Goal: Task Accomplishment & Management: Use online tool/utility

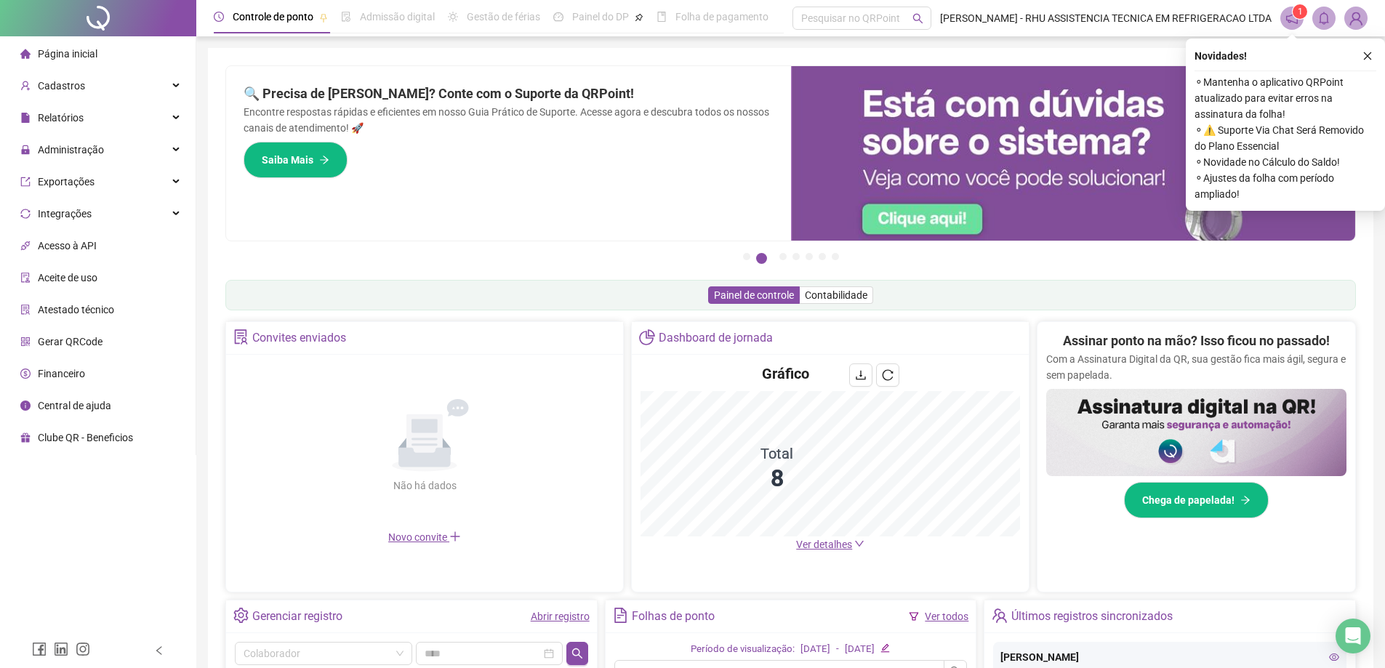
click at [78, 342] on span "Gerar QRCode" at bounding box center [70, 342] width 65 height 12
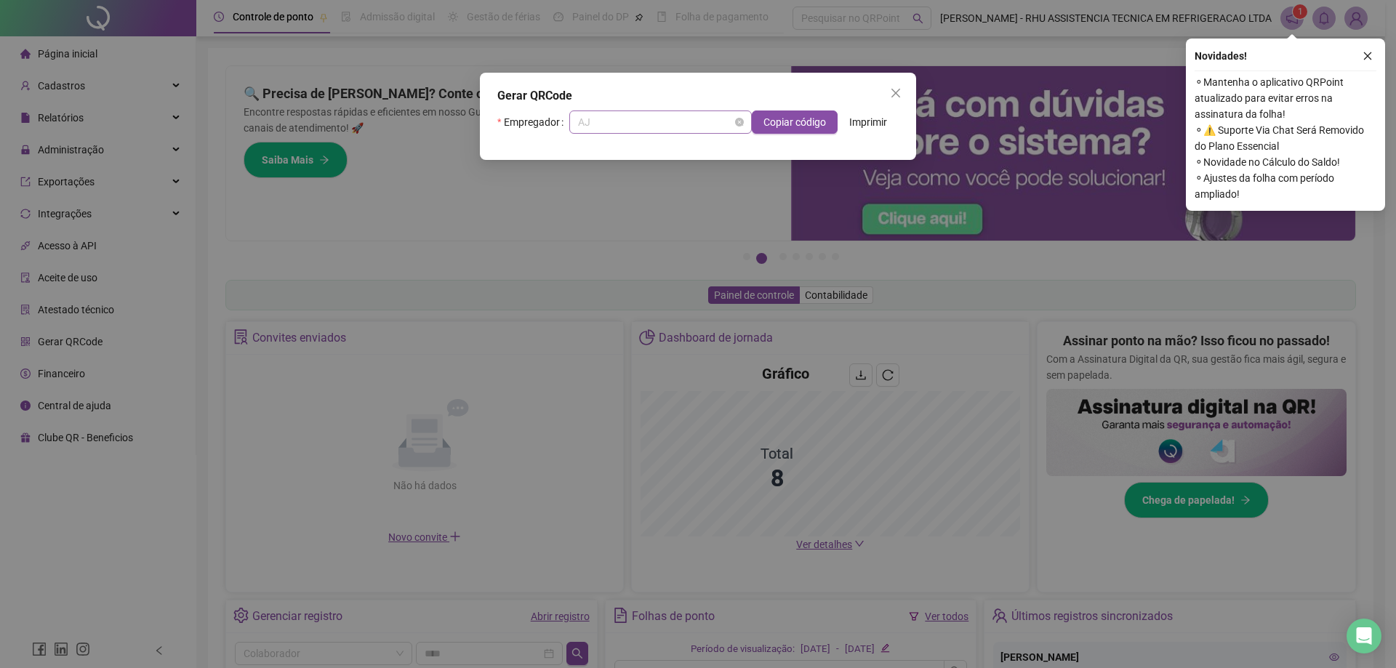
click at [621, 116] on span "AJ" at bounding box center [660, 122] width 165 height 22
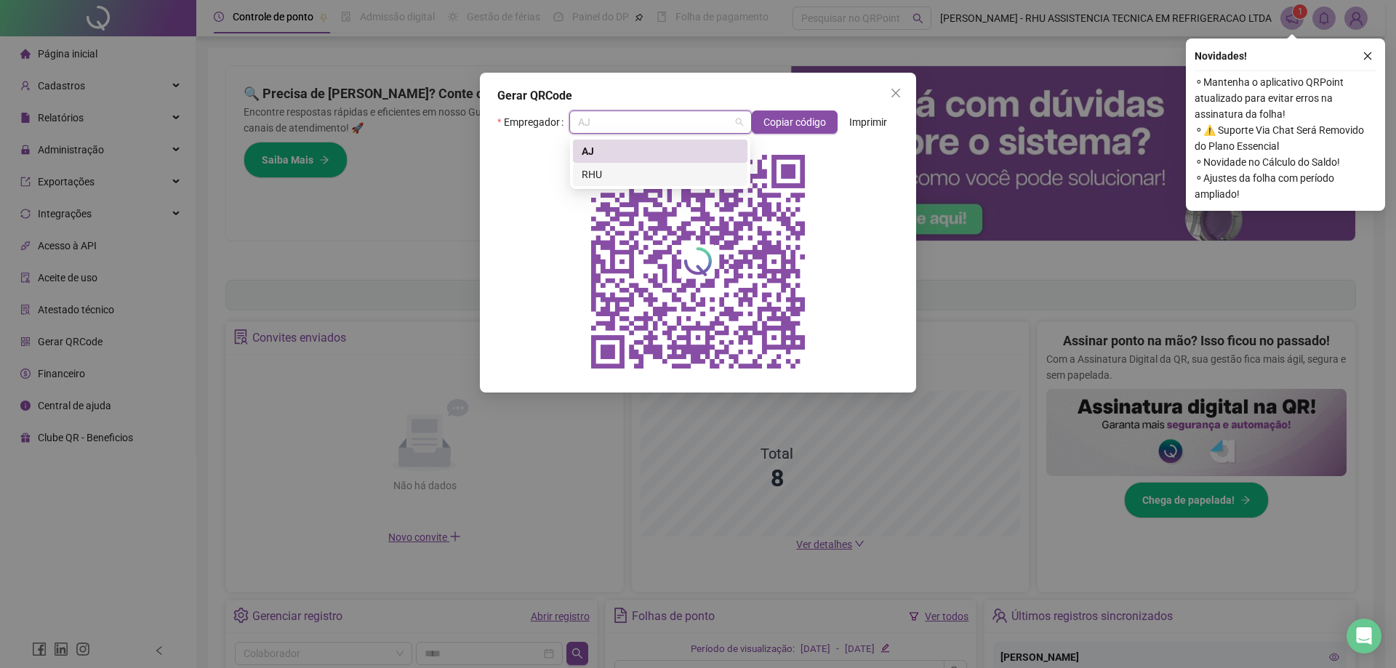
click at [590, 176] on div "RHU" at bounding box center [660, 174] width 157 height 16
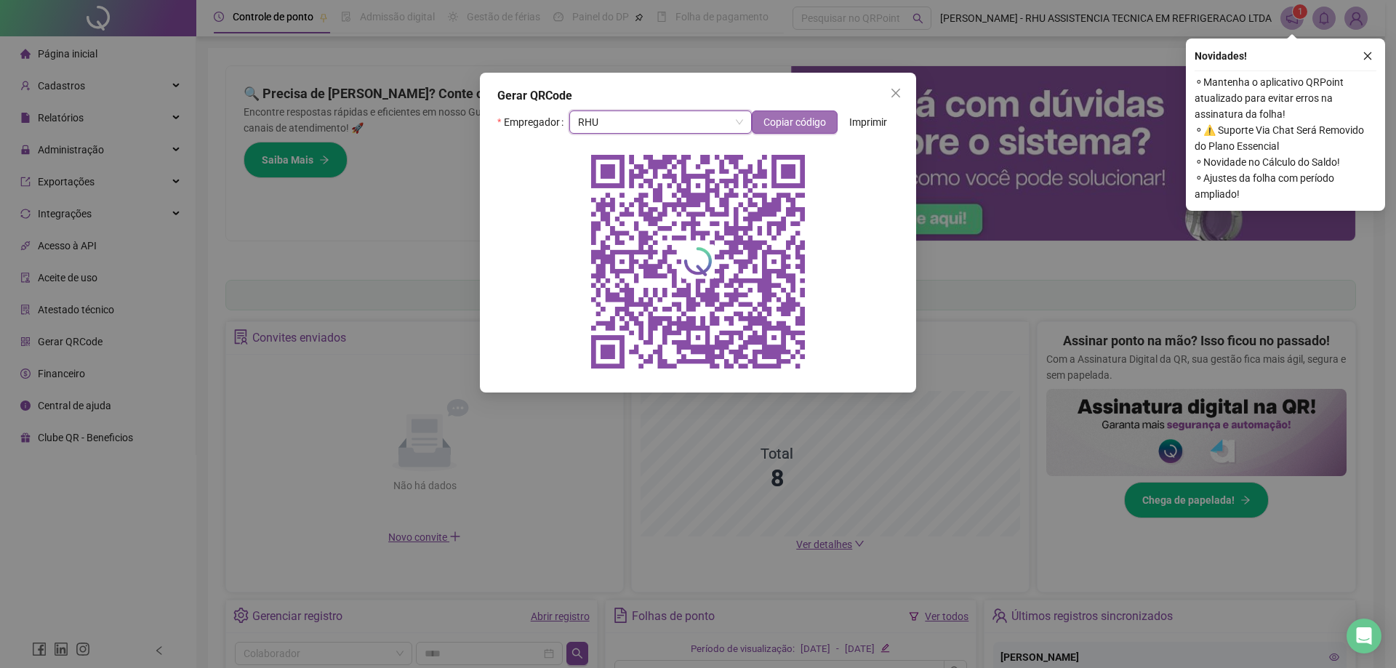
click at [790, 121] on span "Copiar código" at bounding box center [794, 122] width 63 height 16
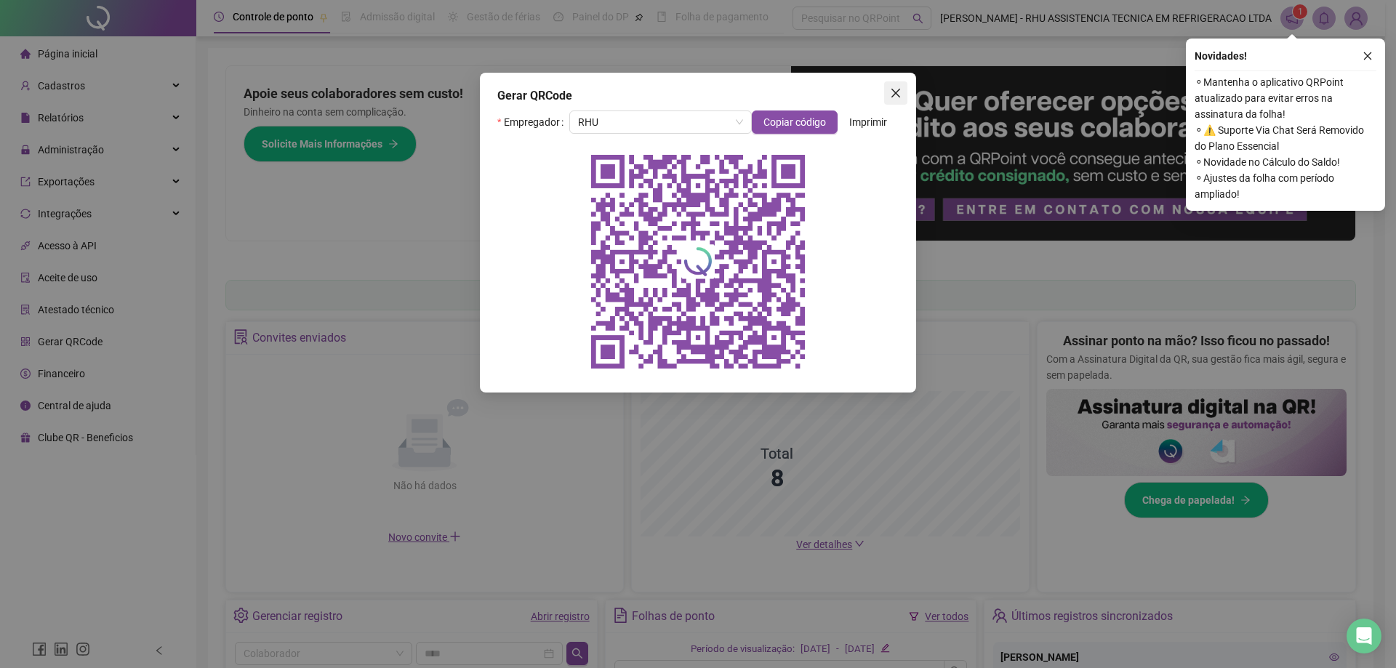
click at [887, 85] on button "Close" at bounding box center [895, 92] width 23 height 23
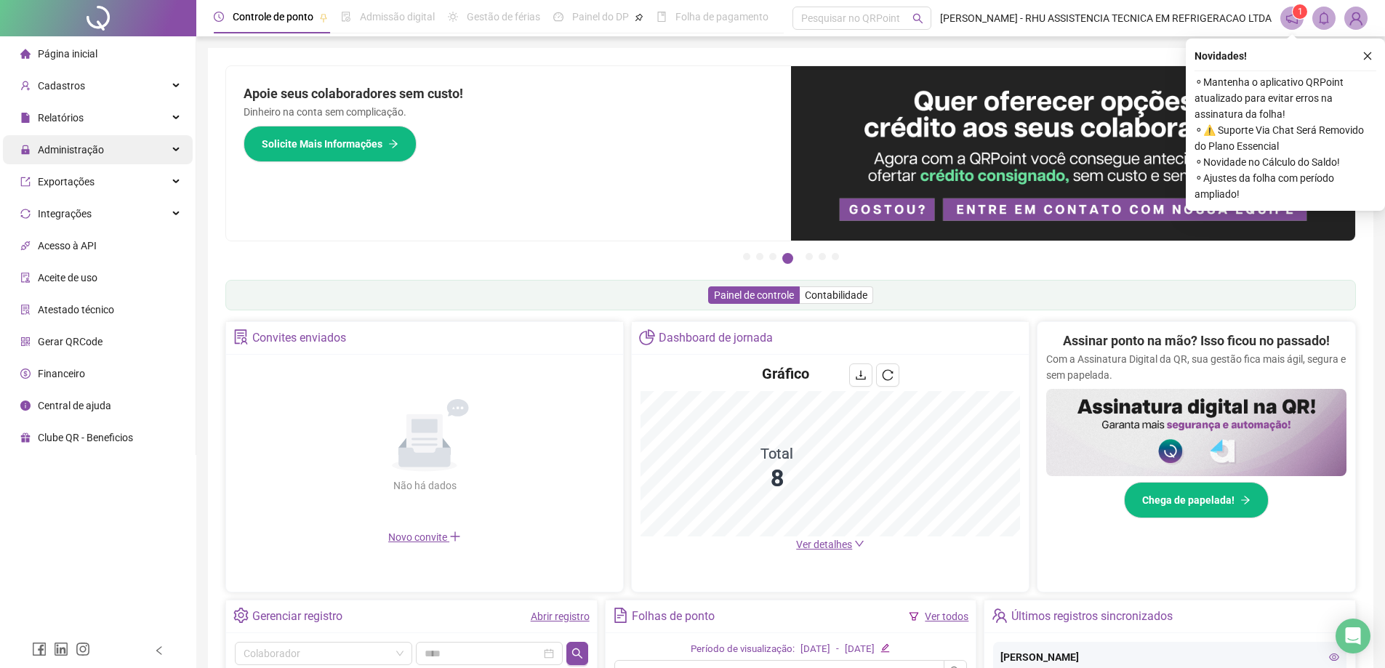
click at [81, 147] on span "Administração" at bounding box center [71, 150] width 66 height 12
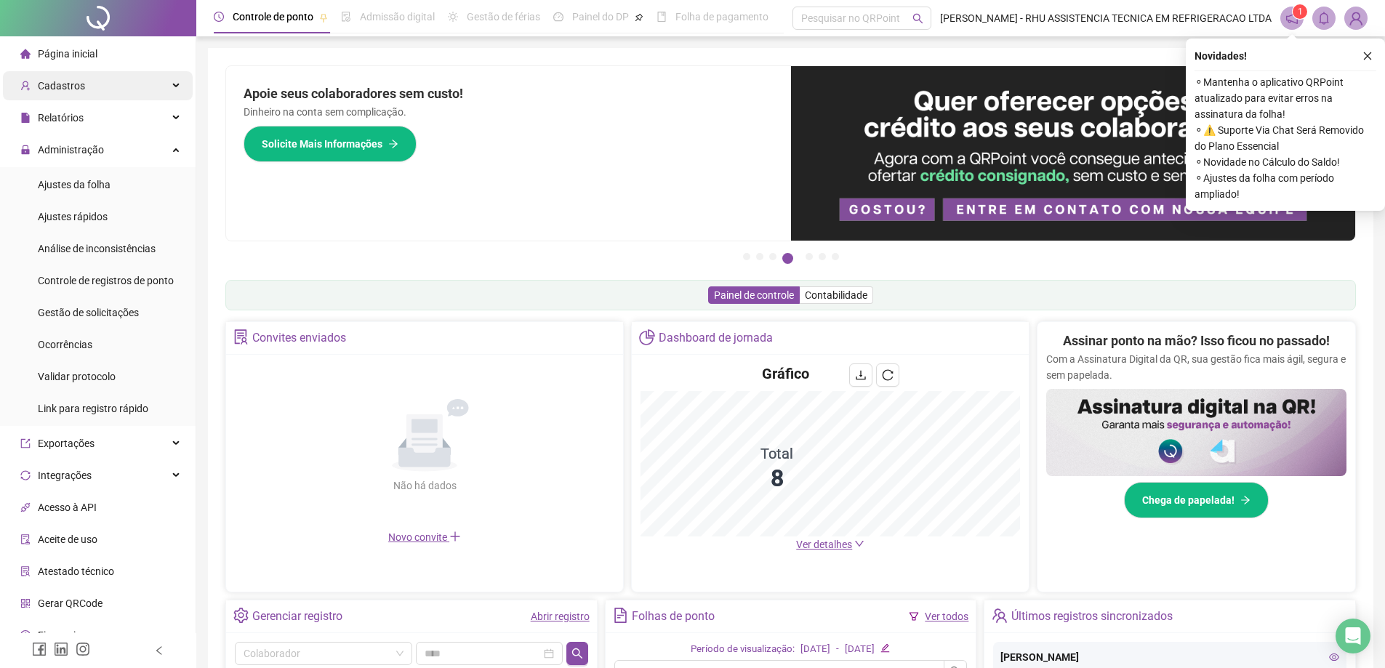
click at [60, 83] on span "Cadastros" at bounding box center [61, 86] width 47 height 12
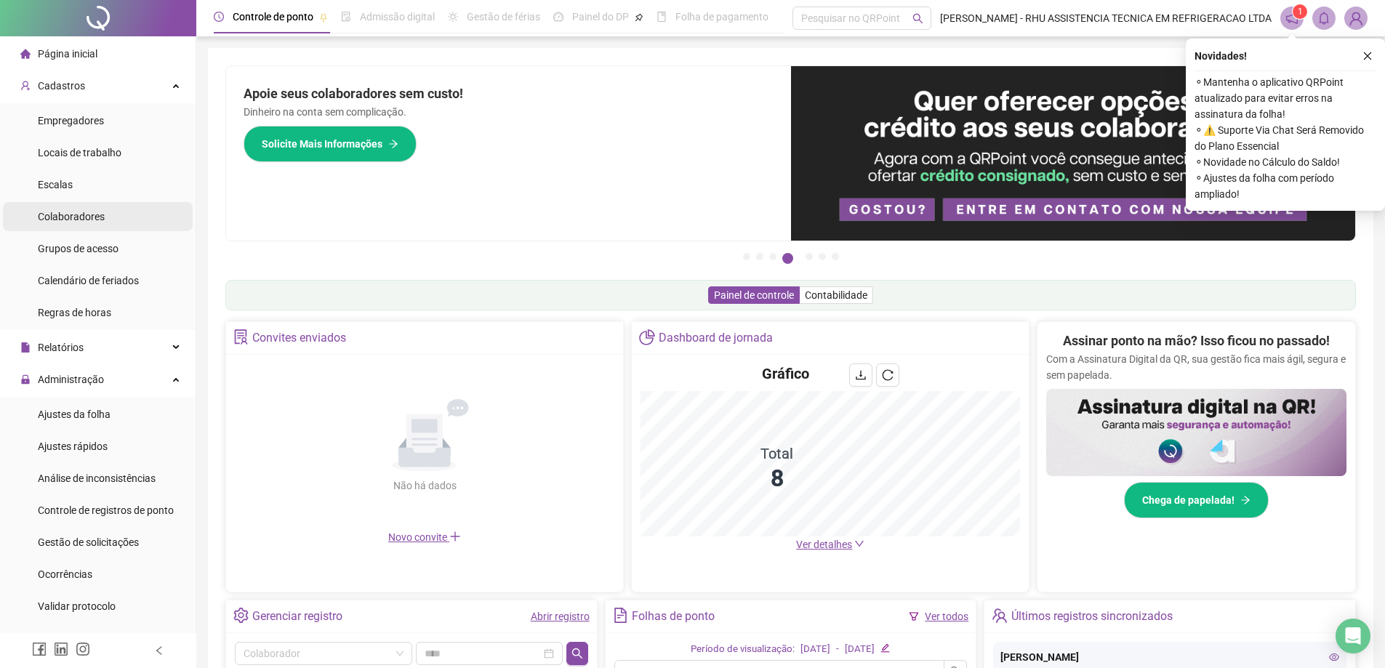
click at [65, 217] on span "Colaboradores" at bounding box center [71, 217] width 67 height 12
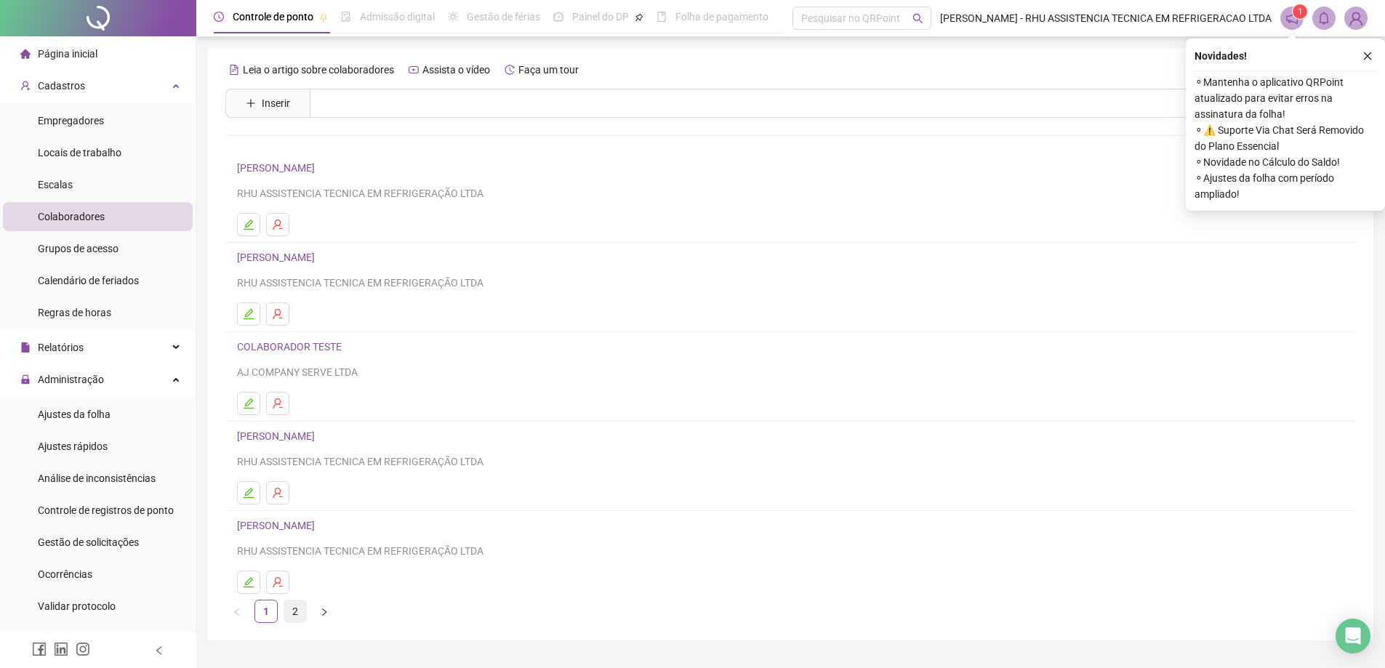
click at [287, 612] on link "2" at bounding box center [295, 612] width 22 height 22
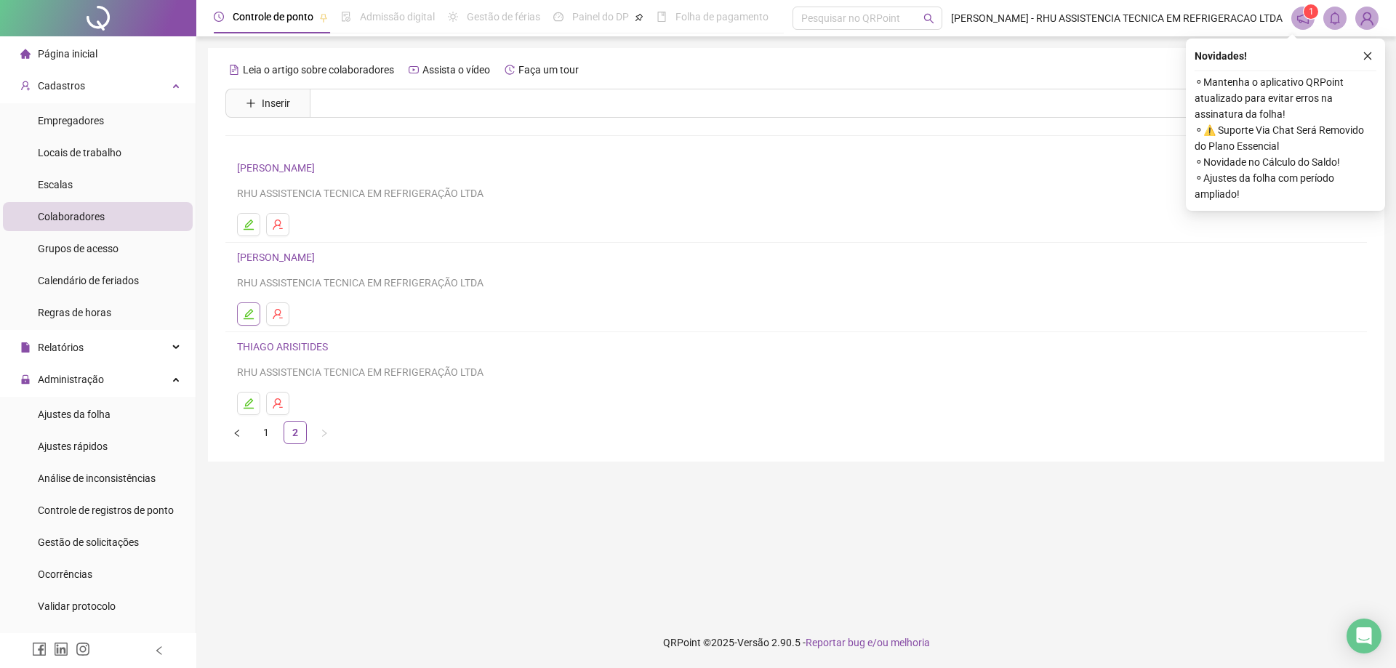
click at [248, 311] on icon "edit" at bounding box center [249, 314] width 12 height 12
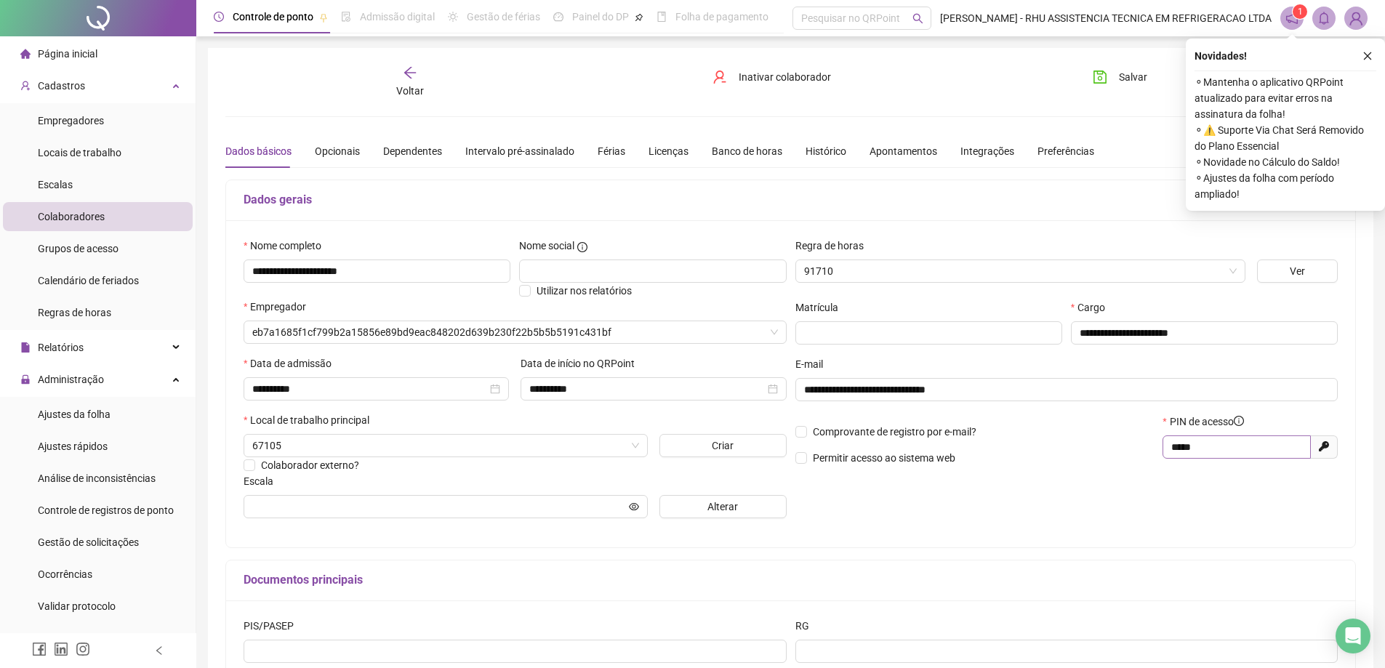
type input "**********"
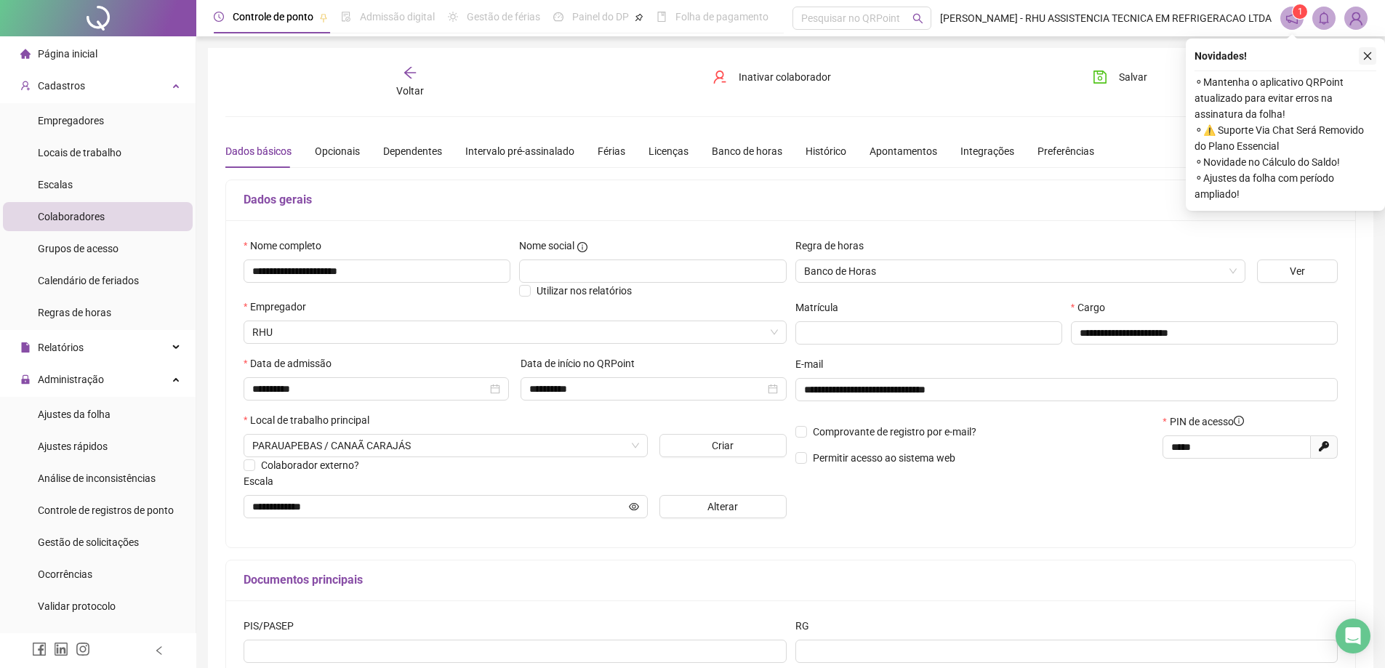
click at [1370, 57] on icon "close" at bounding box center [1367, 56] width 10 height 10
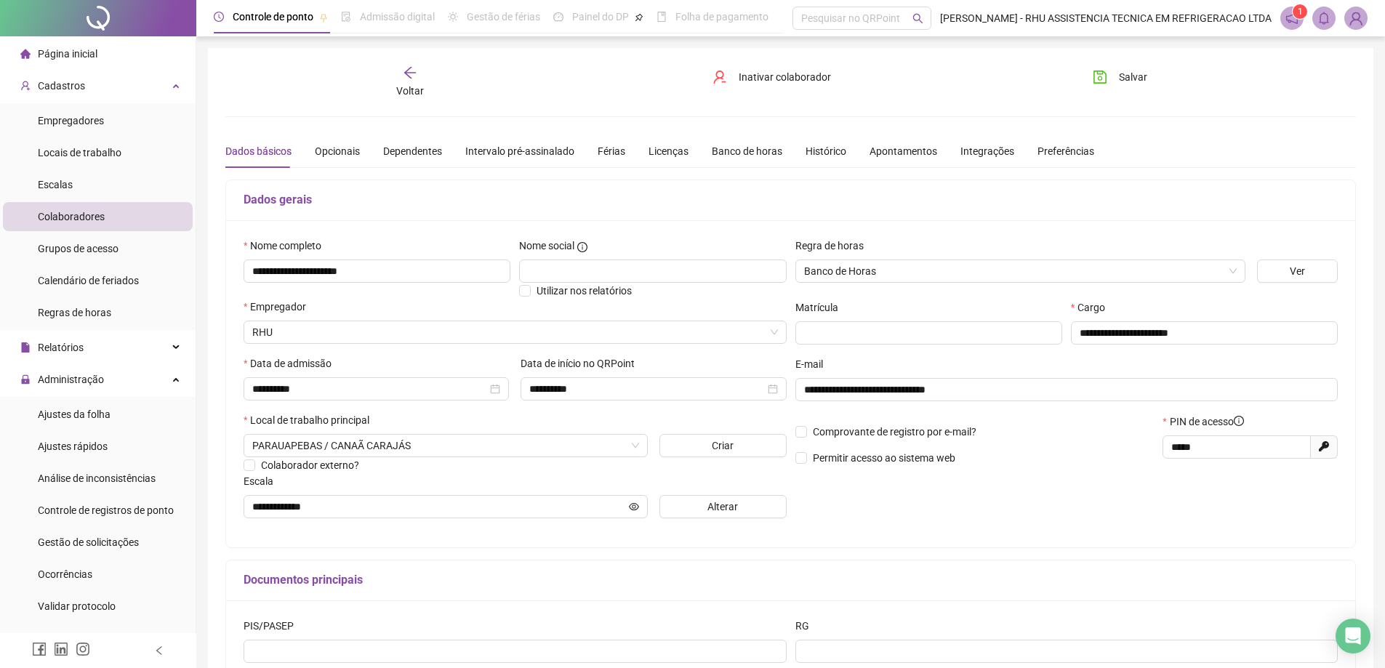
click at [1323, 448] on icon at bounding box center [1324, 446] width 10 height 10
type input "*****"
click at [1123, 73] on span "Salvar" at bounding box center [1133, 77] width 28 height 16
click at [1121, 73] on span "Salvar" at bounding box center [1133, 77] width 28 height 16
click at [111, 53] on li "Página inicial" at bounding box center [98, 53] width 190 height 29
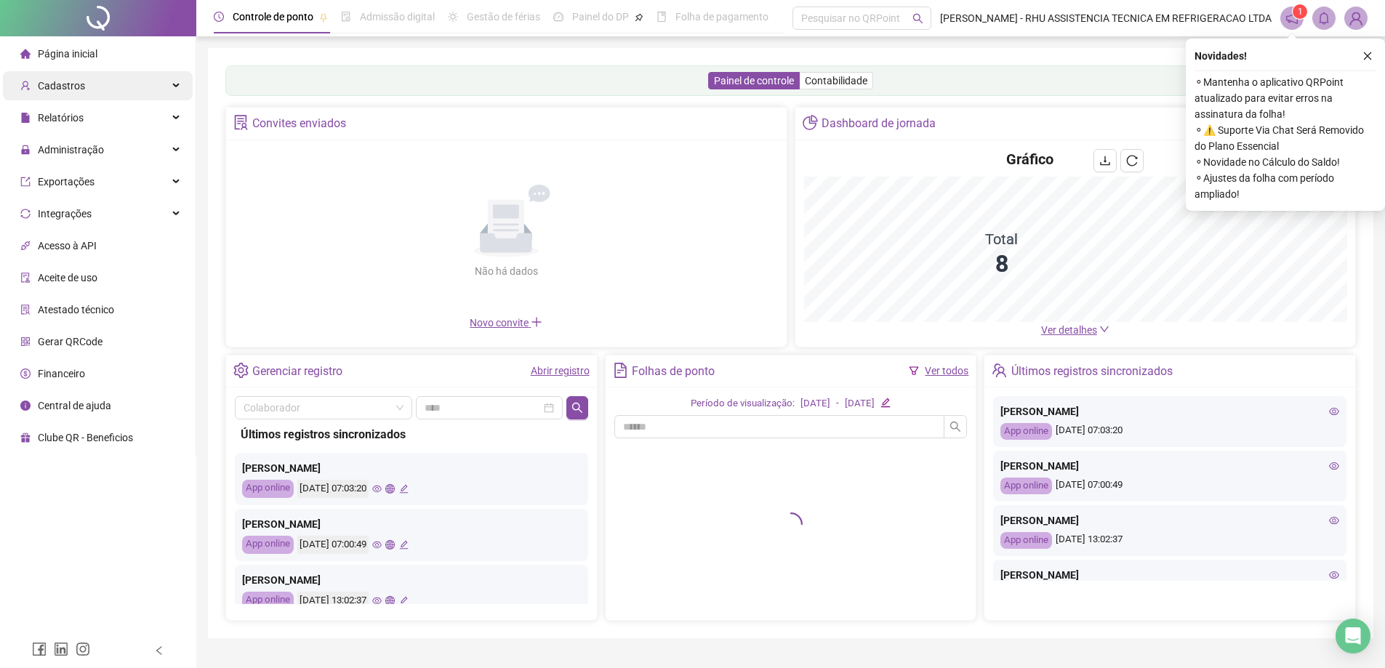
click at [63, 84] on span "Cadastros" at bounding box center [61, 86] width 47 height 12
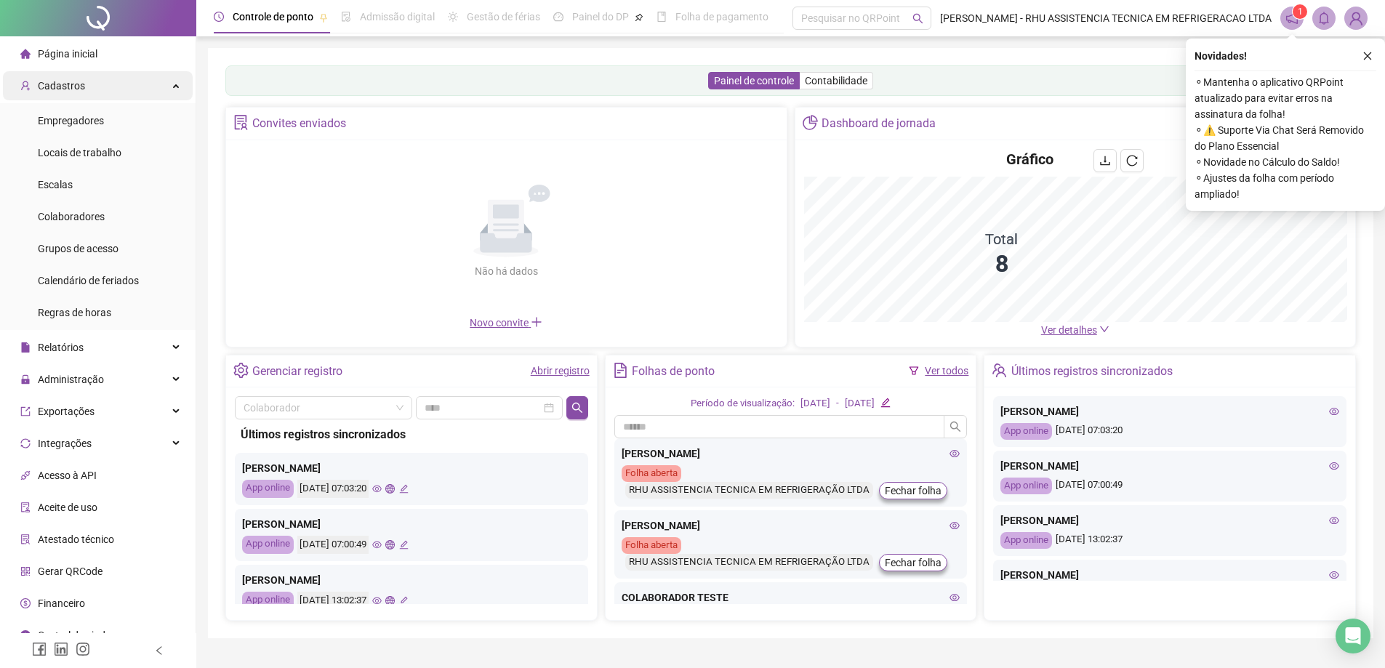
click at [47, 81] on span "Cadastros" at bounding box center [61, 86] width 47 height 12
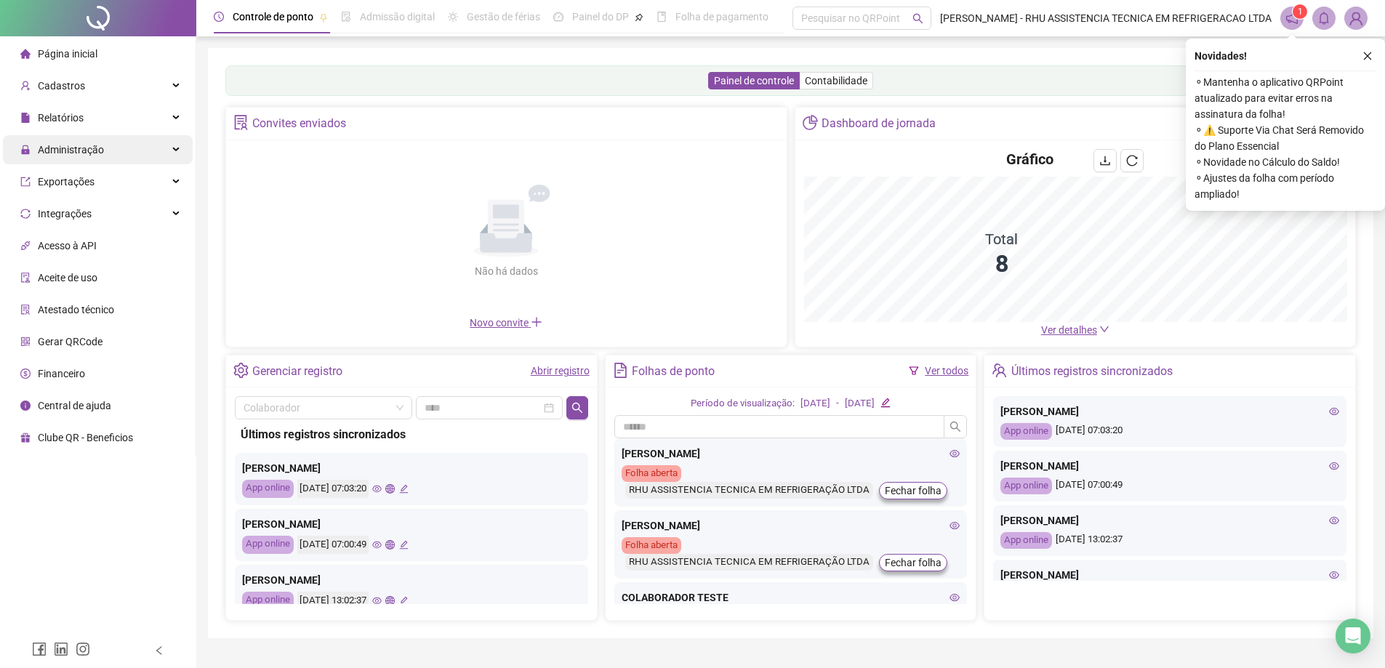
click at [79, 153] on span "Administração" at bounding box center [71, 150] width 66 height 12
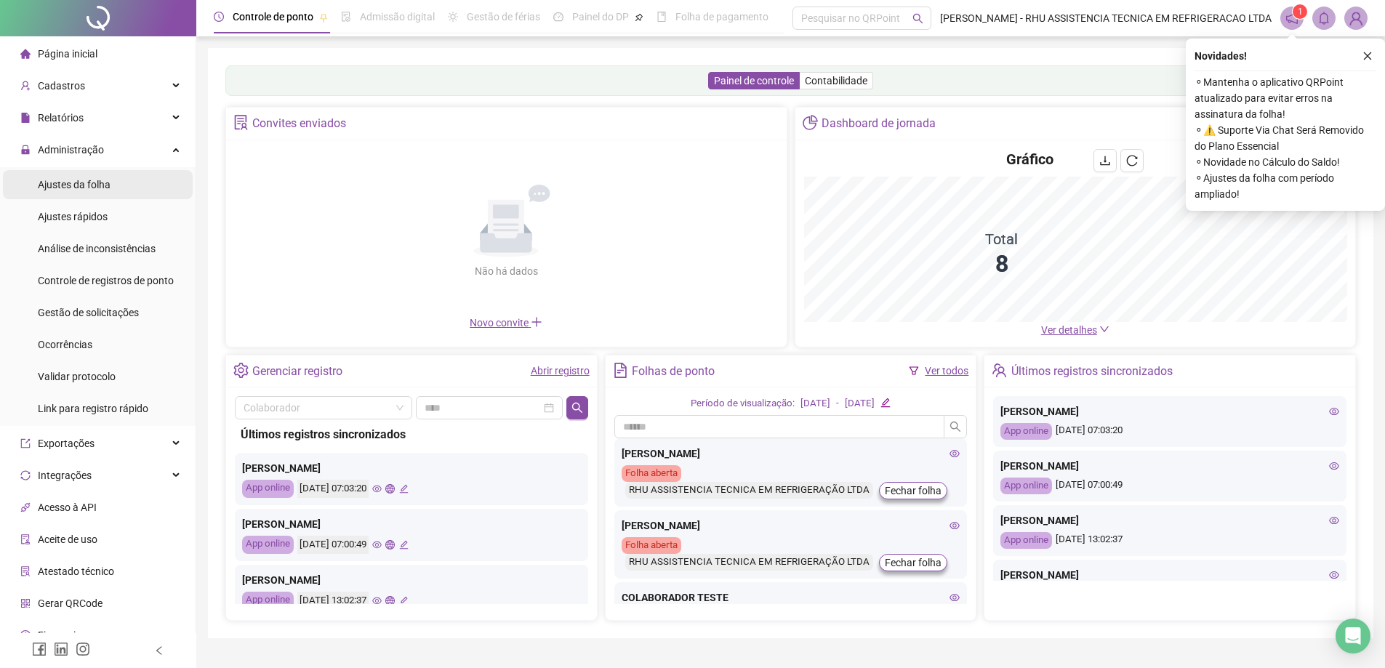
click at [82, 182] on span "Ajustes da folha" at bounding box center [74, 185] width 73 height 12
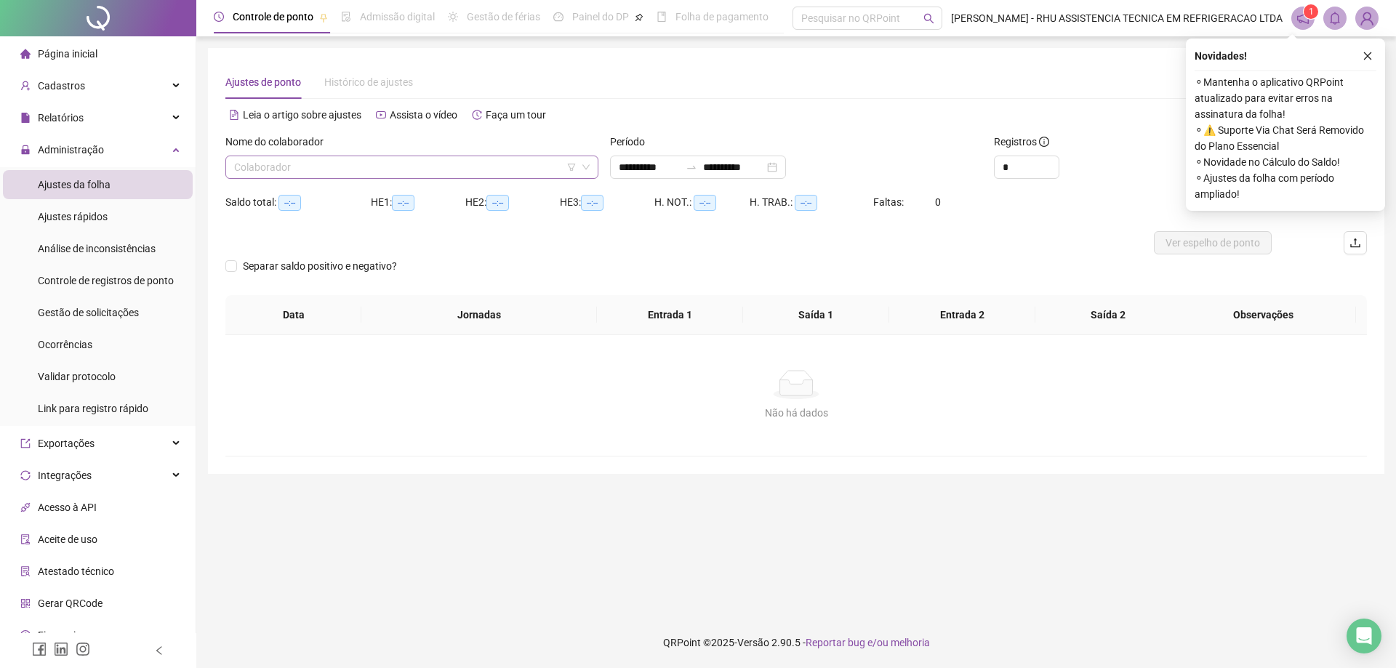
click at [307, 164] on input "search" at bounding box center [405, 167] width 342 height 22
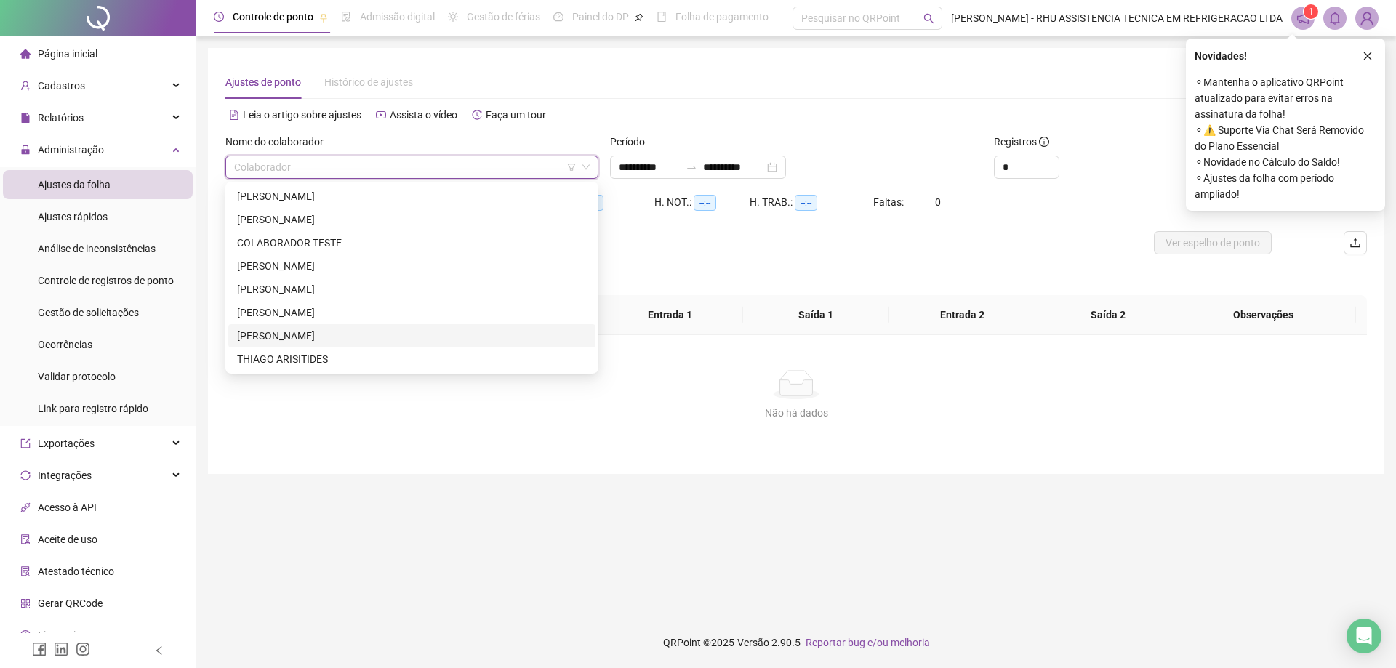
click at [281, 328] on div "[PERSON_NAME]" at bounding box center [411, 335] width 367 height 23
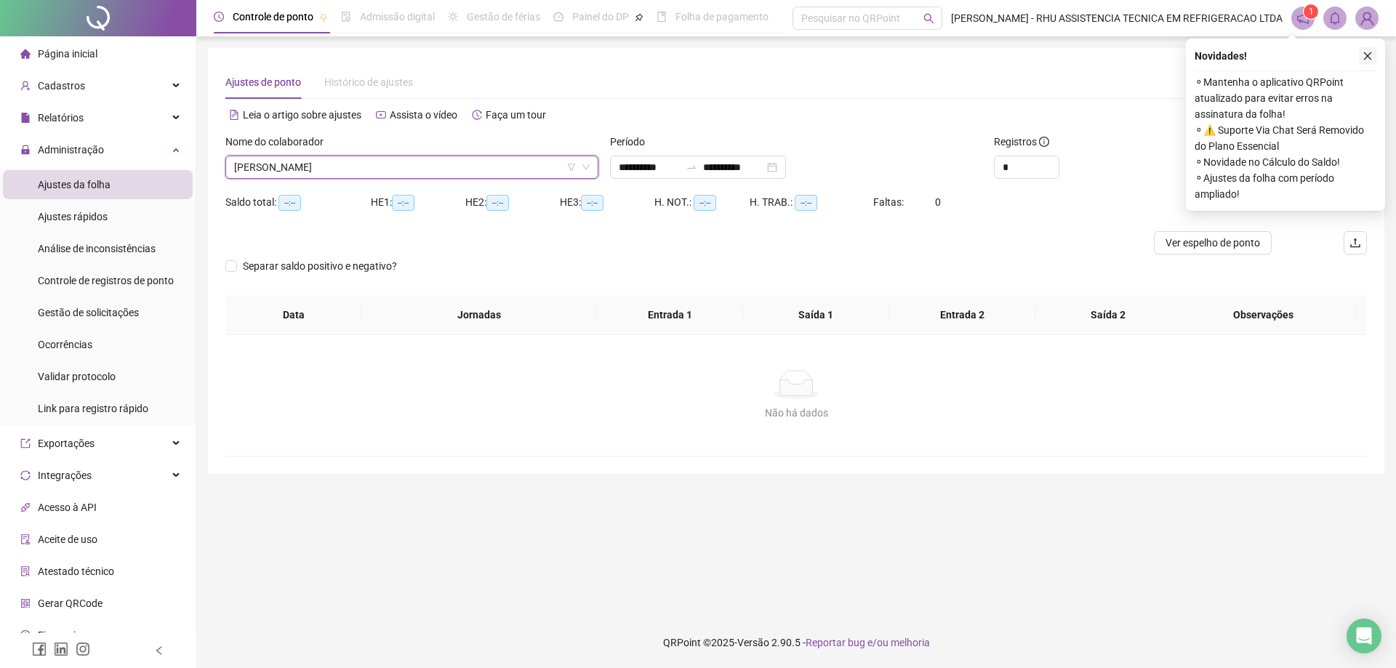
click at [1367, 54] on icon "close" at bounding box center [1367, 56] width 10 height 10
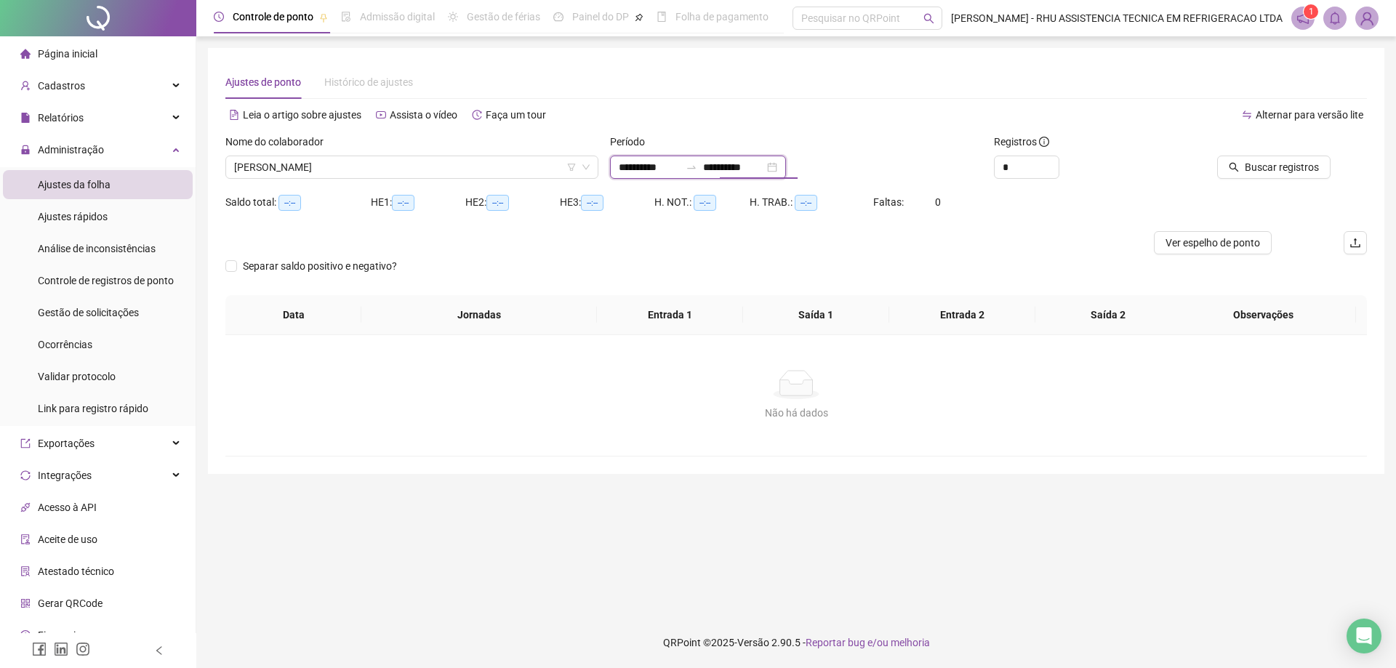
click at [742, 164] on input "**********" at bounding box center [733, 167] width 61 height 16
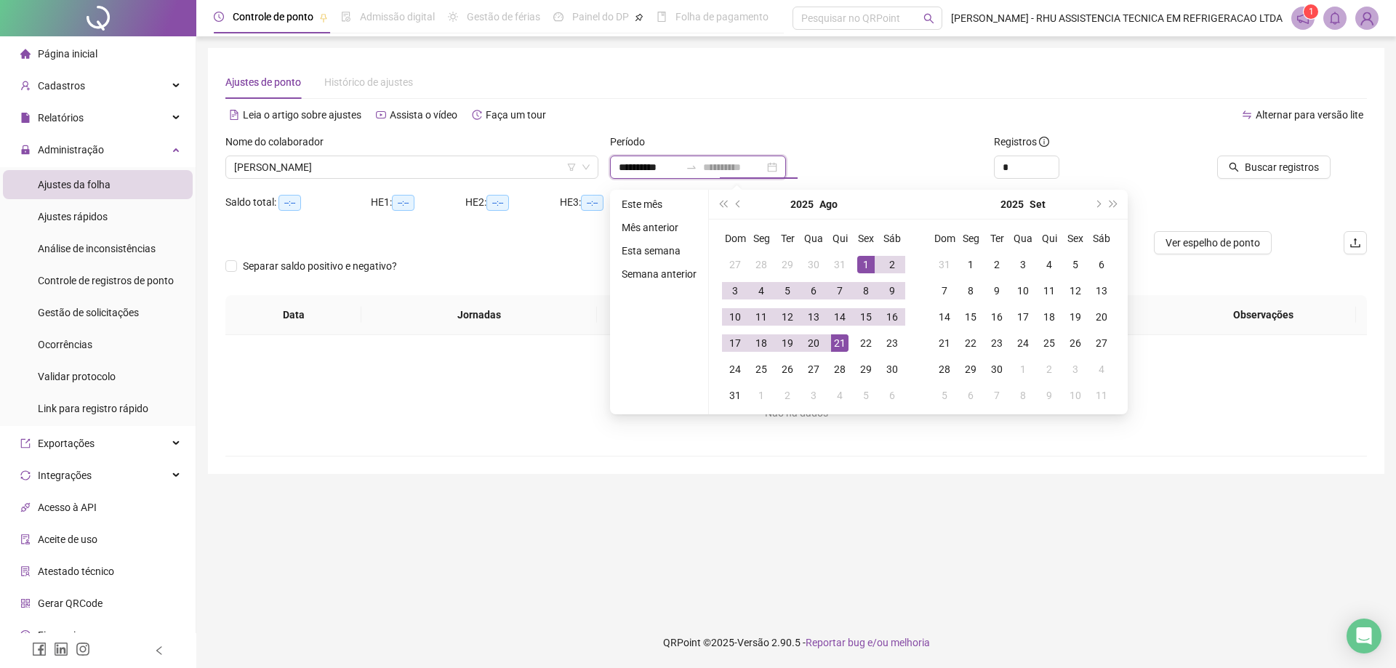
type input "**********"
click at [837, 342] on div "21" at bounding box center [839, 342] width 17 height 17
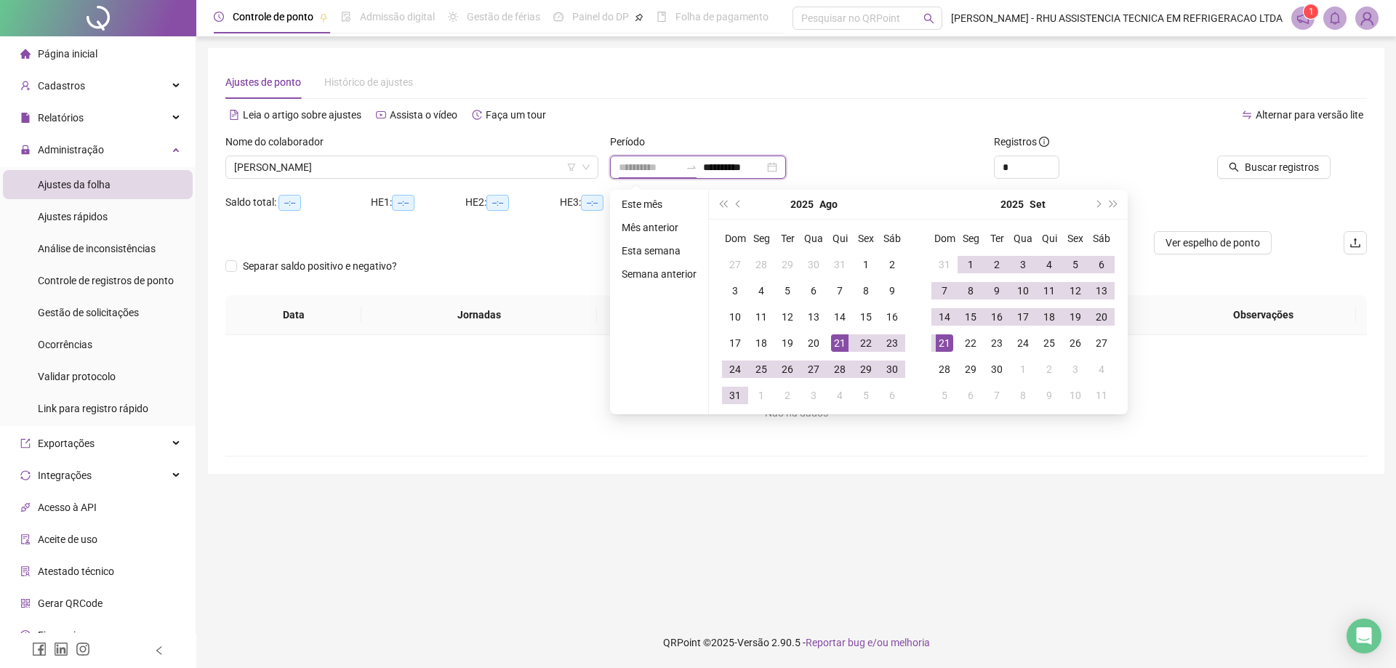
type input "**********"
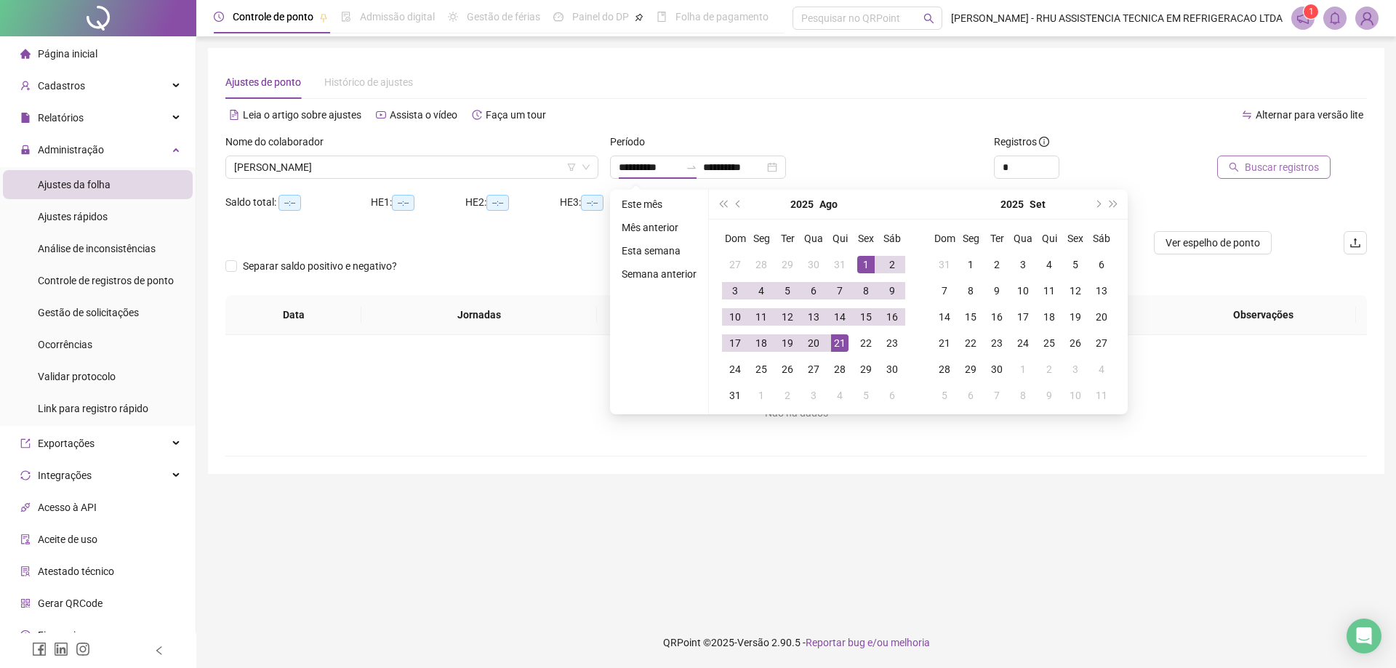
click at [1251, 169] on span "Buscar registros" at bounding box center [1282, 167] width 74 height 16
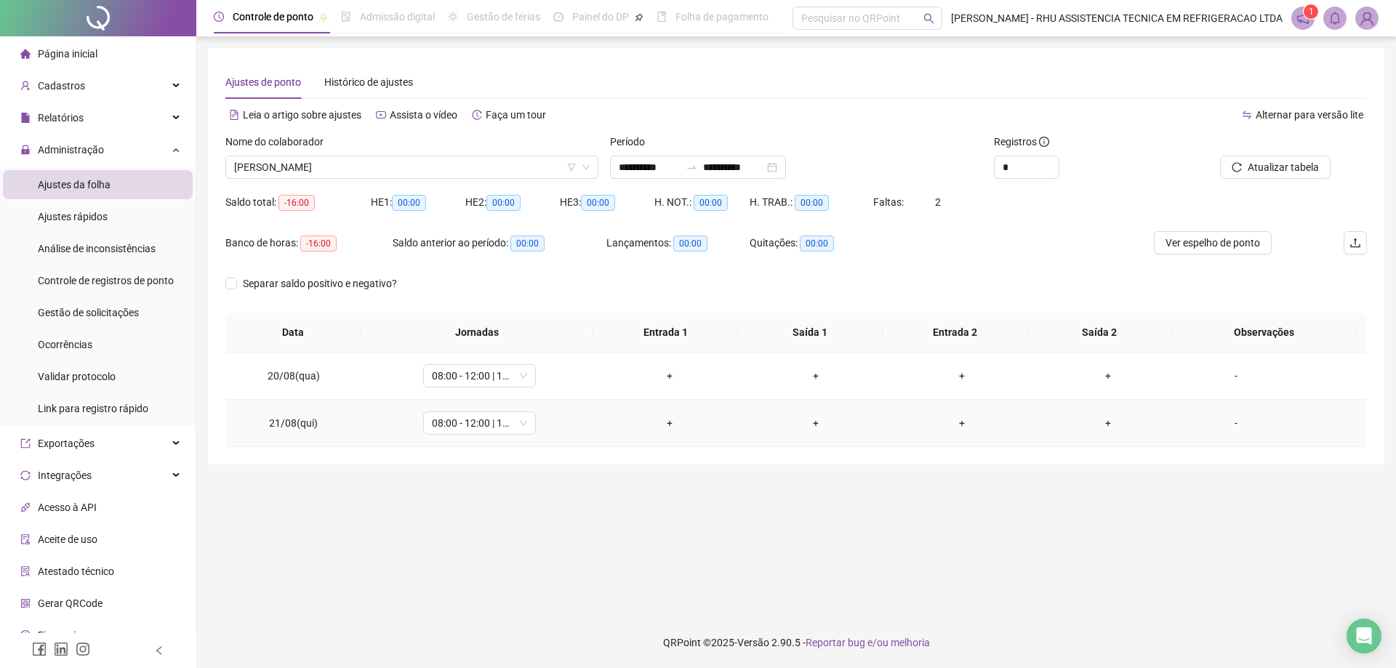
click at [661, 420] on div "+" at bounding box center [670, 423] width 123 height 16
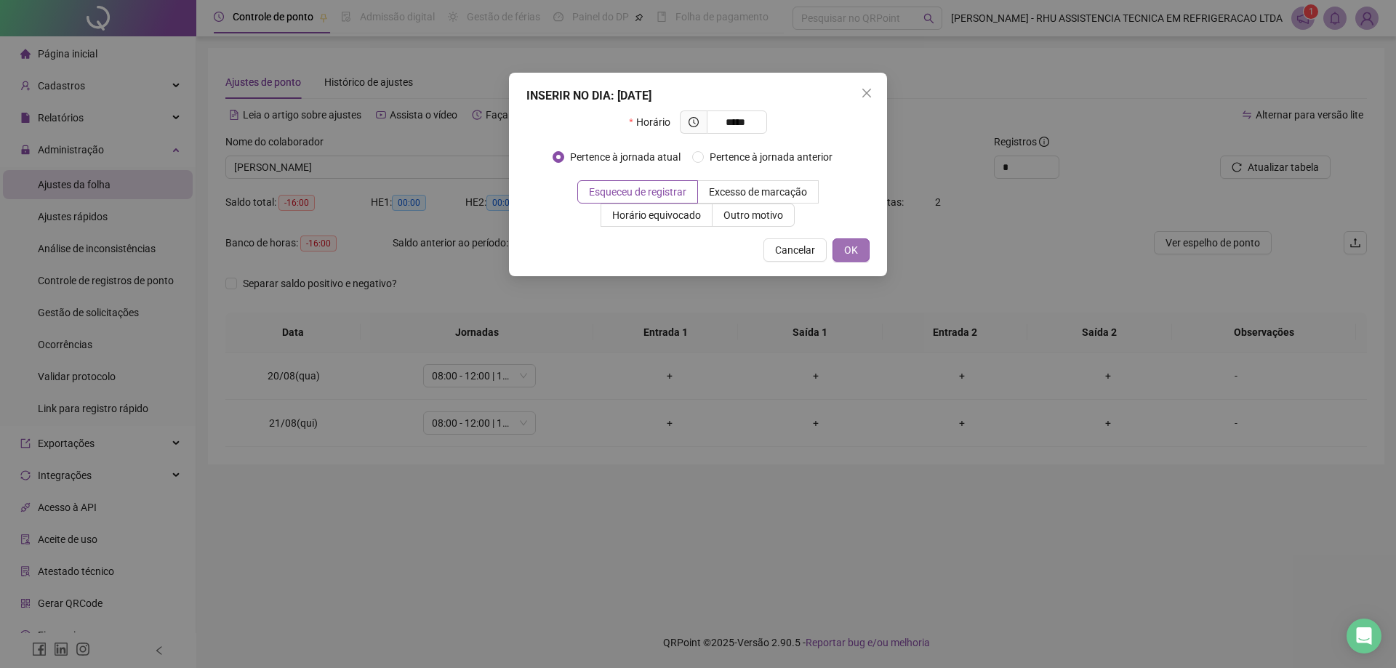
type input "*****"
click at [842, 248] on button "OK" at bounding box center [850, 249] width 37 height 23
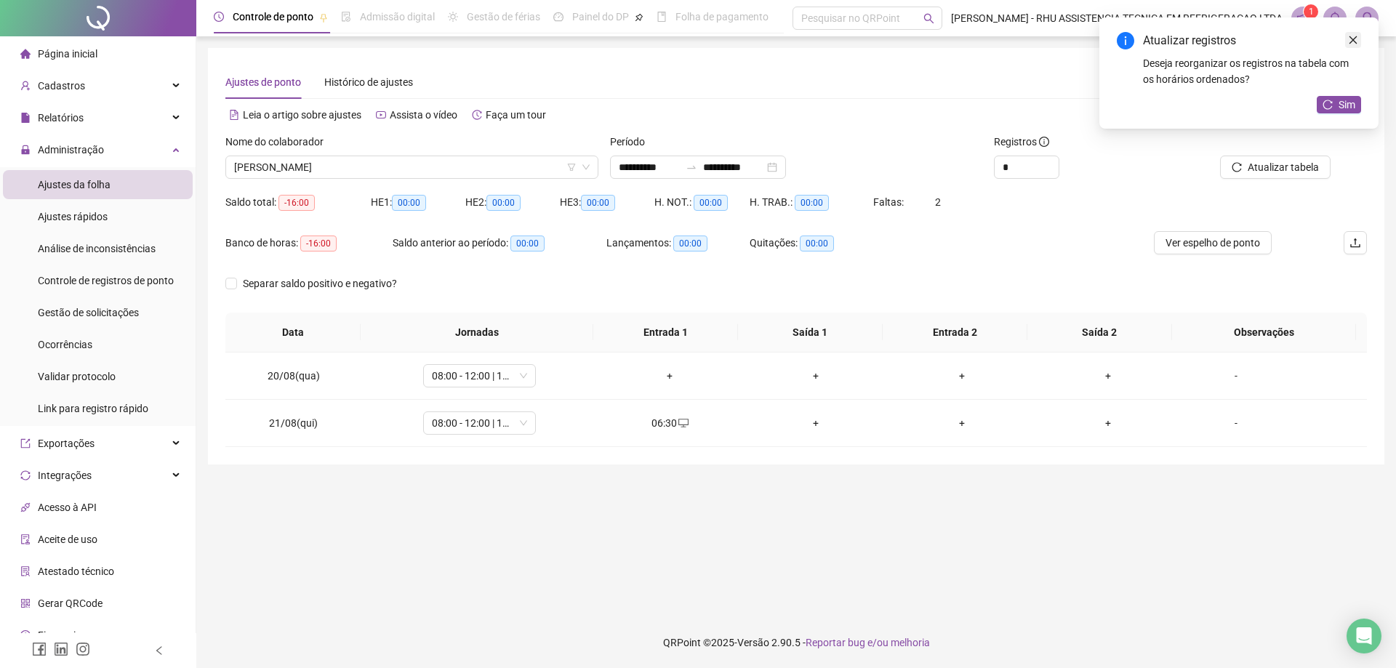
click at [1353, 34] on link "Close" at bounding box center [1353, 40] width 16 height 16
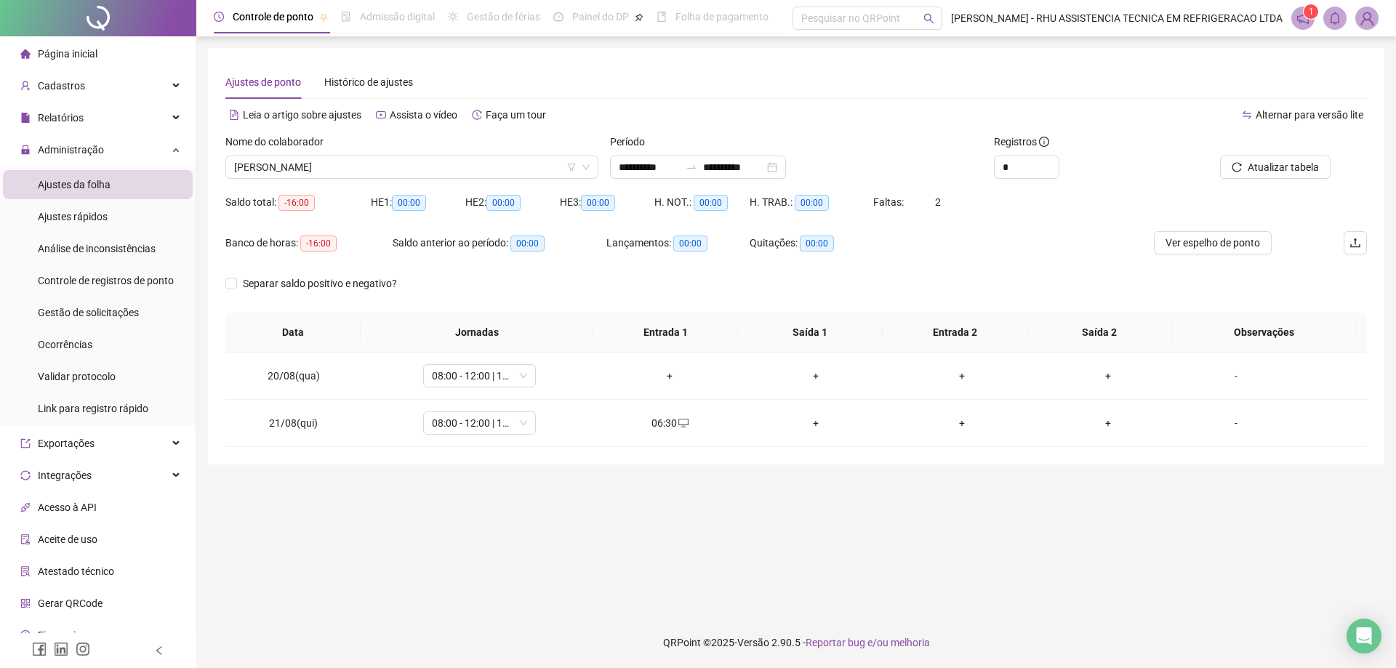
click at [50, 49] on span "Página inicial" at bounding box center [68, 54] width 60 height 12
